Goal: Information Seeking & Learning: Learn about a topic

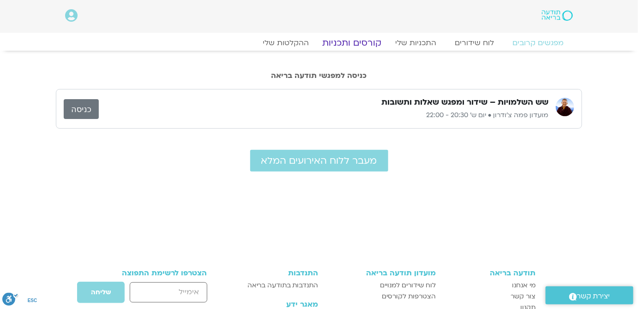
click at [350, 44] on link "קורסים ותכניות" at bounding box center [351, 42] width 81 height 11
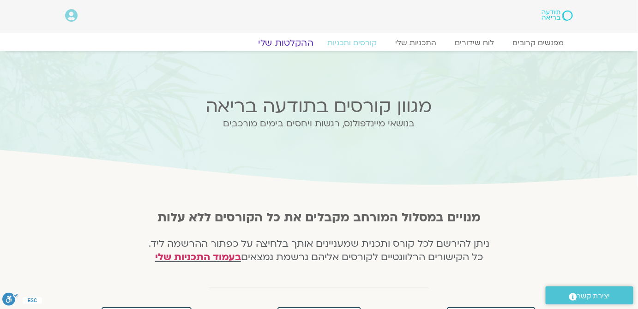
click at [274, 41] on link "ההקלטות שלי" at bounding box center [286, 42] width 78 height 11
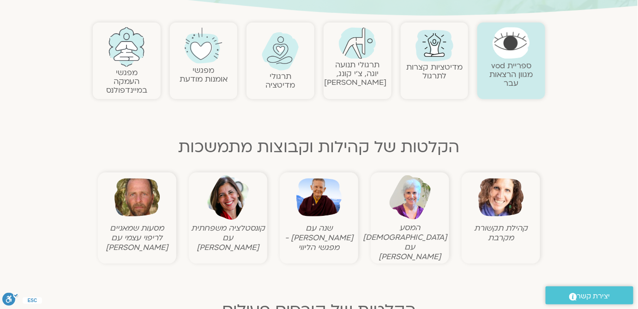
scroll to position [190, 0]
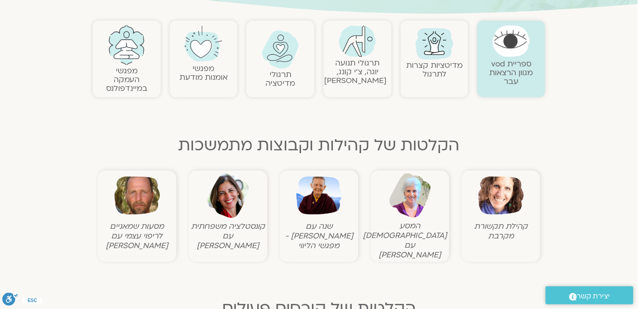
click at [186, 66] on h2 "מפגשי אומנות מודעת" at bounding box center [204, 73] width 59 height 18
click at [284, 60] on img at bounding box center [280, 49] width 37 height 38
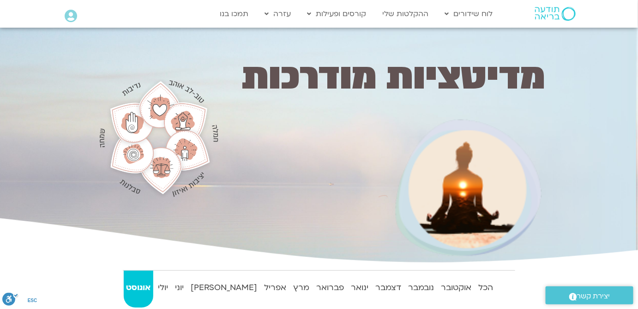
click at [281, 170] on div at bounding box center [308, 186] width 160 height 160
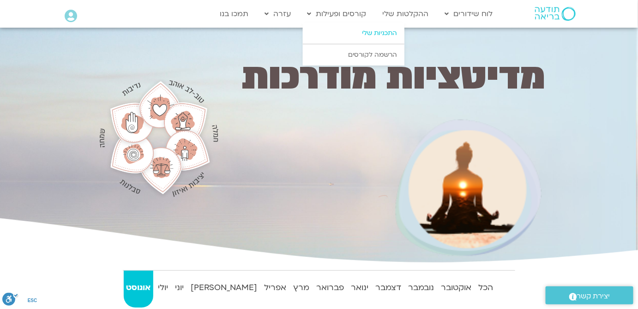
click at [384, 29] on link "התכניות שלי" at bounding box center [354, 33] width 102 height 21
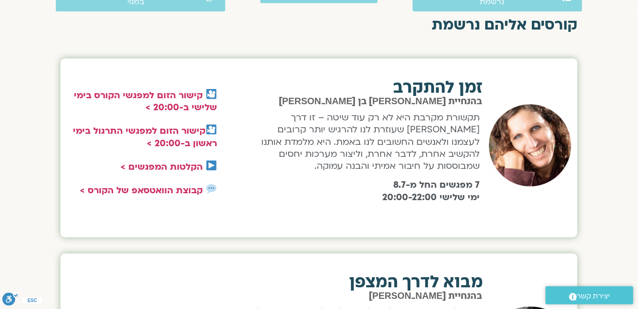
scroll to position [319, 0]
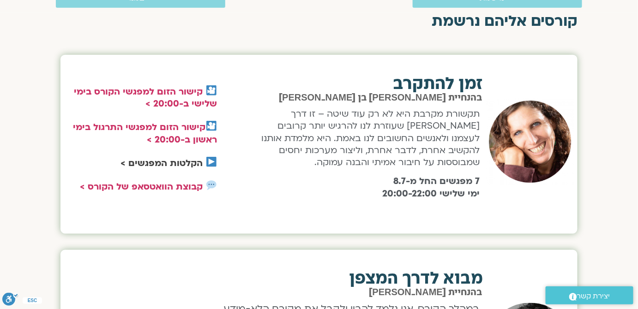
click at [198, 159] on link "הקלטות המפגשים >" at bounding box center [162, 163] width 82 height 12
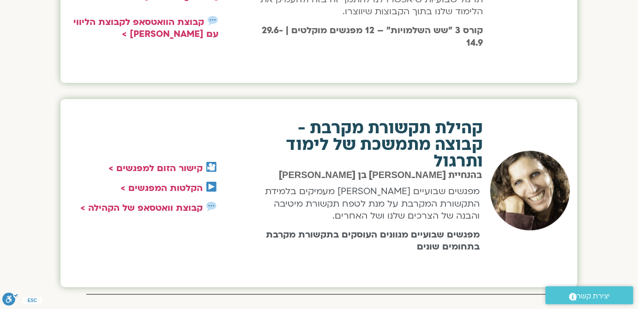
scroll to position [1254, 0]
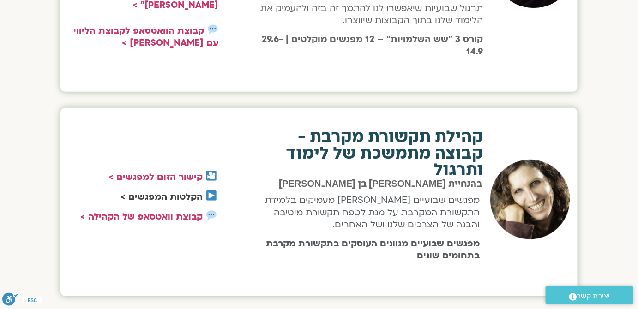
click at [159, 197] on link "הקלטות המפגשים >" at bounding box center [162, 197] width 82 height 12
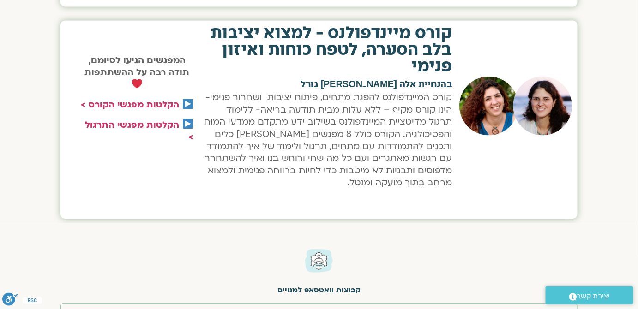
scroll to position [1565, 0]
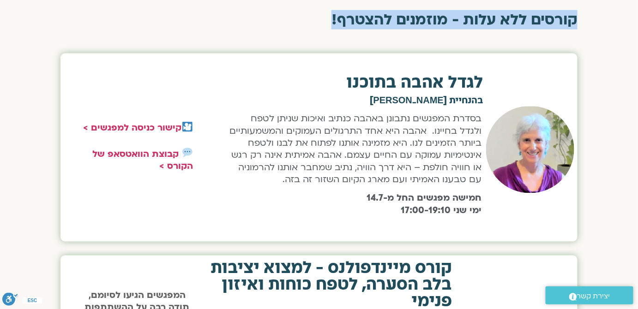
drag, startPoint x: 630, startPoint y: 221, endPoint x: 638, endPoint y: 24, distance: 196.4
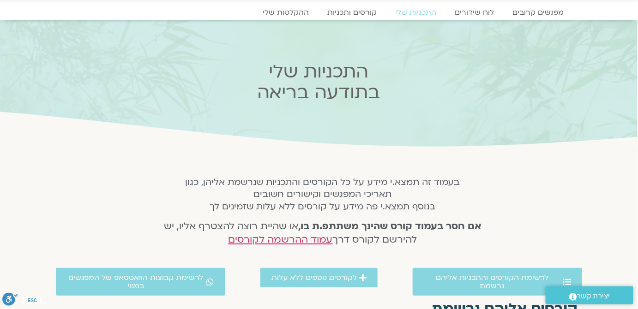
scroll to position [0, 0]
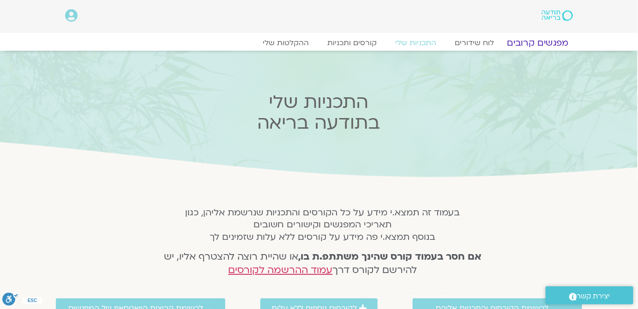
click at [538, 41] on link "מפגשים קרובים" at bounding box center [538, 42] width 84 height 11
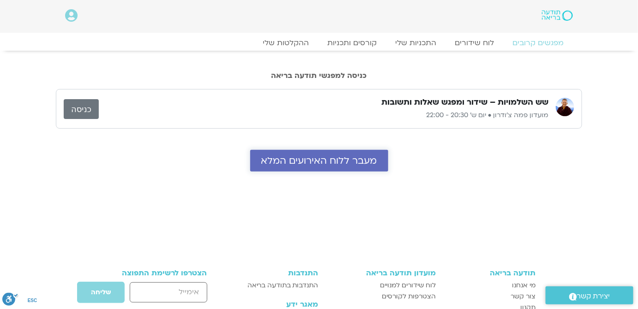
click at [347, 161] on span "מעבר ללוח האירועים המלא" at bounding box center [319, 161] width 116 height 11
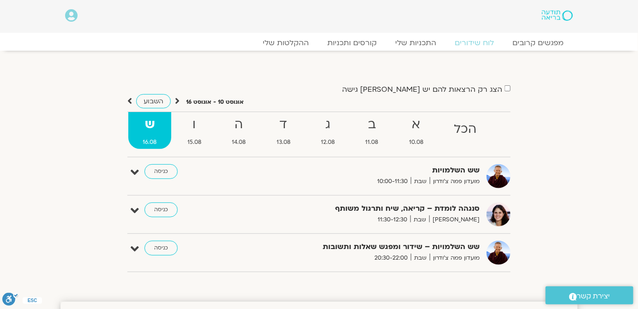
click at [130, 101] on icon at bounding box center [129, 101] width 5 height 9
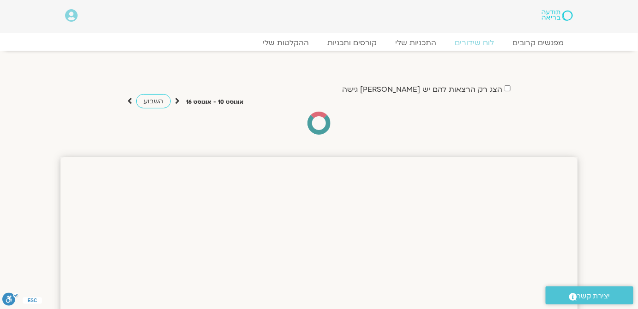
click at [435, 128] on div at bounding box center [318, 123] width 383 height 23
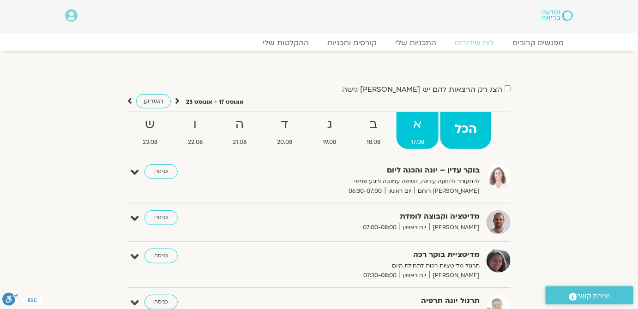
click at [420, 142] on span "17.08" at bounding box center [418, 143] width 42 height 10
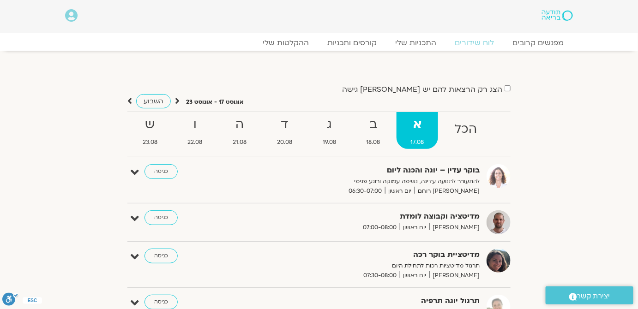
drag, startPoint x: 640, startPoint y: 44, endPoint x: 624, endPoint y: 21, distance: 28.2
click at [374, 132] on strong "ב" at bounding box center [373, 125] width 42 height 21
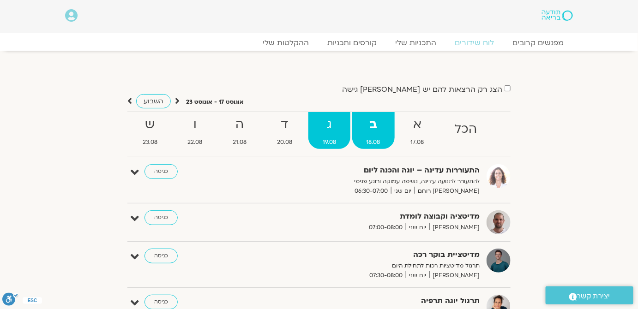
click at [337, 125] on strong "ג" at bounding box center [329, 125] width 42 height 21
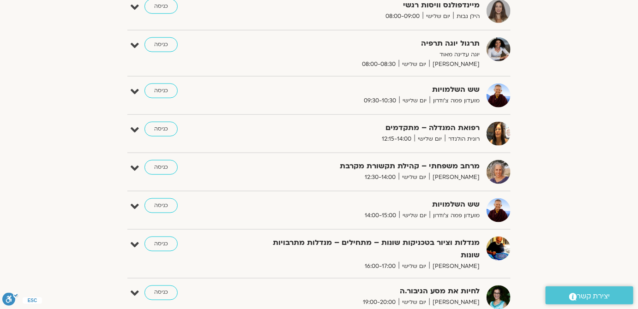
scroll to position [306, 0]
